Goal: Navigation & Orientation: Find specific page/section

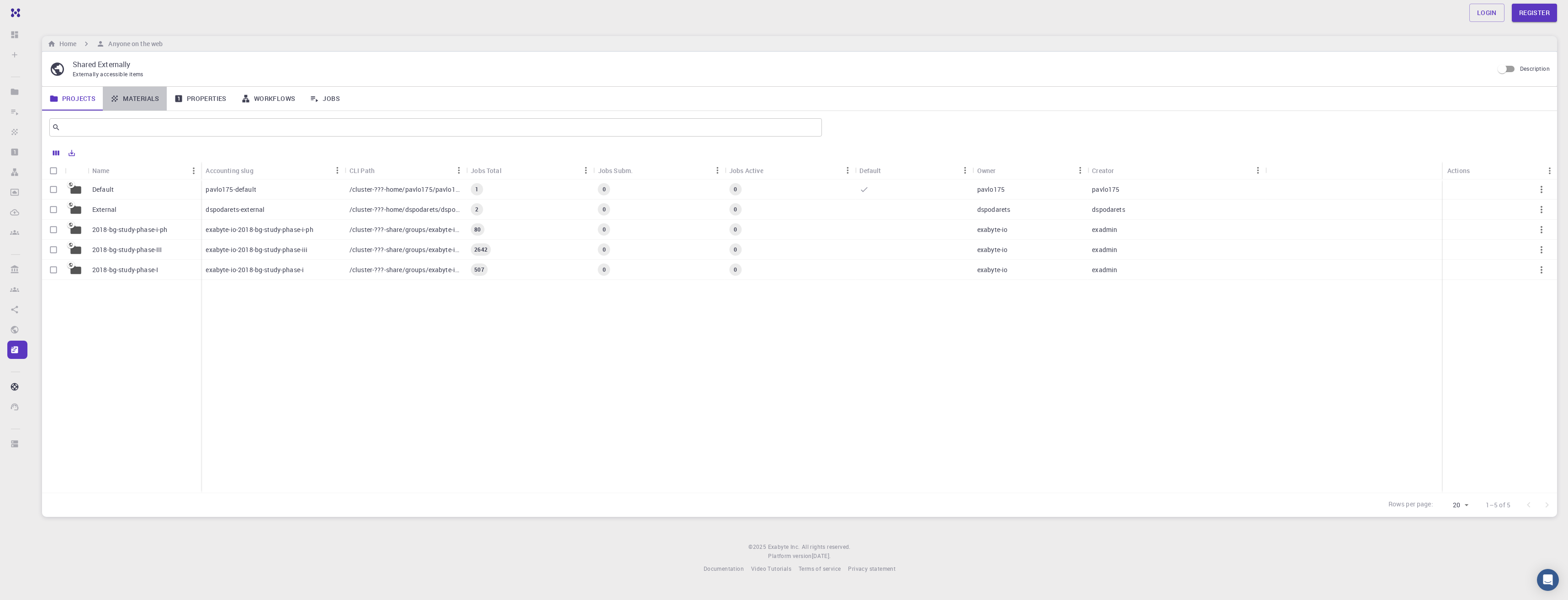
click at [161, 103] on link "Materials" at bounding box center [135, 98] width 64 height 24
click at [254, 98] on link "Workflows" at bounding box center [268, 98] width 69 height 24
click at [200, 95] on link "Properties" at bounding box center [200, 98] width 67 height 24
click at [134, 94] on link "Materials" at bounding box center [135, 98] width 64 height 24
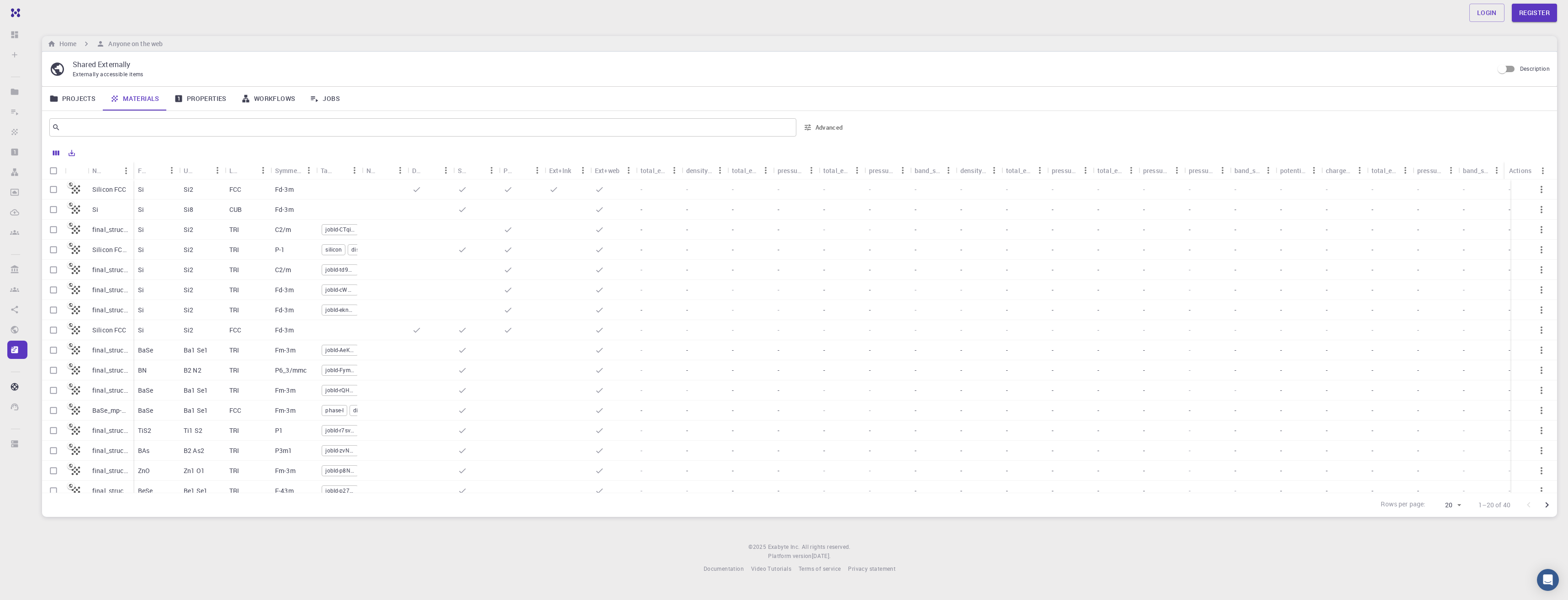
click at [216, 101] on link "Properties" at bounding box center [200, 98] width 67 height 24
